Goal: Information Seeking & Learning: Learn about a topic

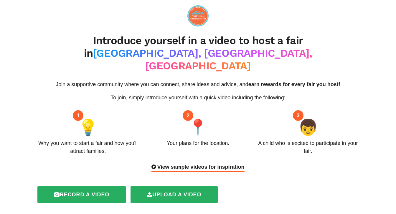
click at [155, 165] on icon at bounding box center [153, 167] width 4 height 5
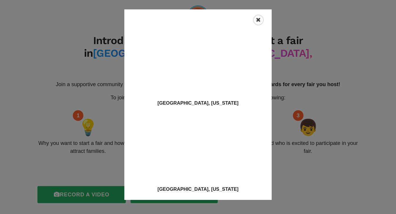
click at [254, 19] on div "Close" at bounding box center [258, 20] width 11 height 11
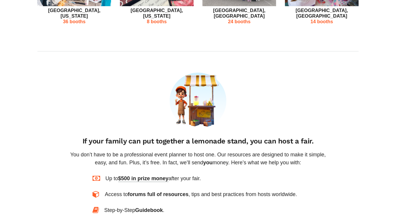
scroll to position [364, 0]
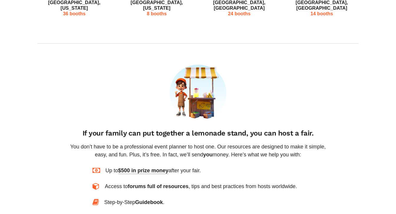
drag, startPoint x: 174, startPoint y: 139, endPoint x: 196, endPoint y: 138, distance: 21.8
click at [196, 167] on div "Up to $500 in prize money after your fair." at bounding box center [152, 171] width 95 height 8
click at [198, 167] on div "Up to $500 in prize money after your fair." at bounding box center [152, 171] width 95 height 8
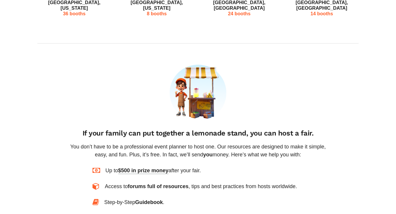
click at [198, 167] on div "Up to $500 in prize money after your fair." at bounding box center [152, 171] width 95 height 8
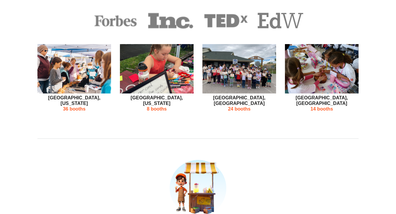
scroll to position [261, 0]
